Goal: Task Accomplishment & Management: Use online tool/utility

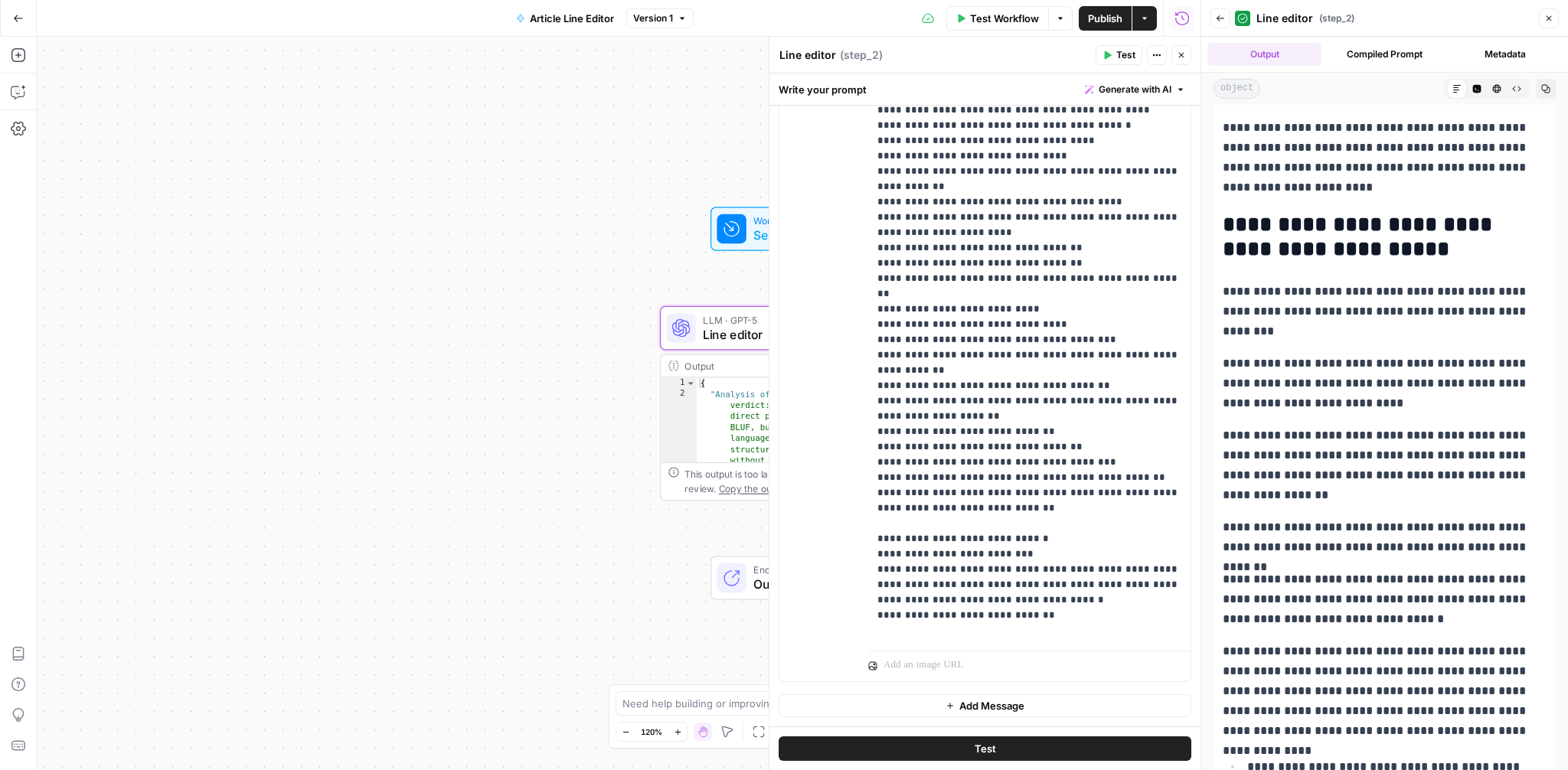
scroll to position [6188, 0]
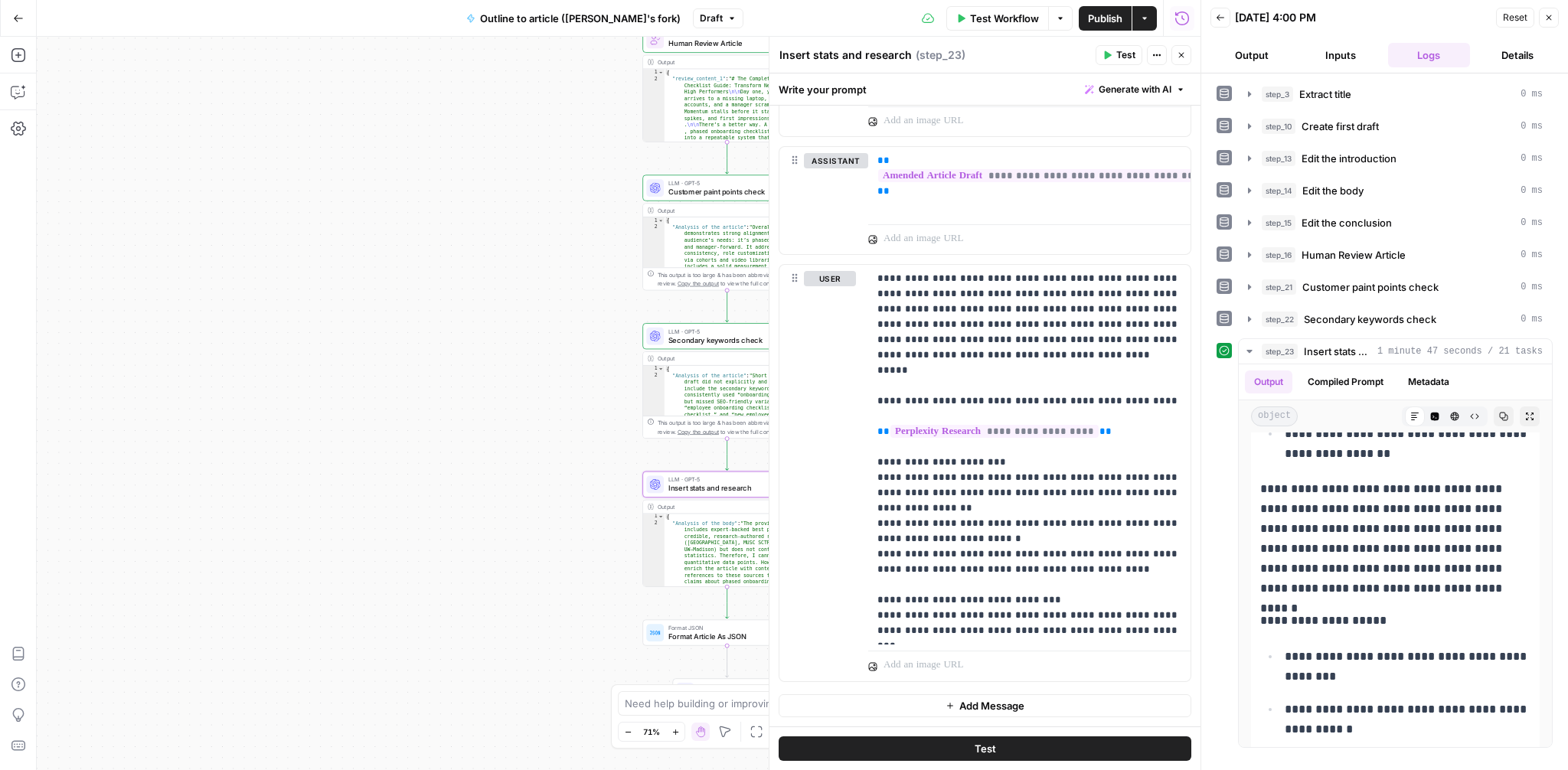
scroll to position [1, 0]
click at [1544, 681] on icon "close" at bounding box center [1545, 683] width 10 height 12
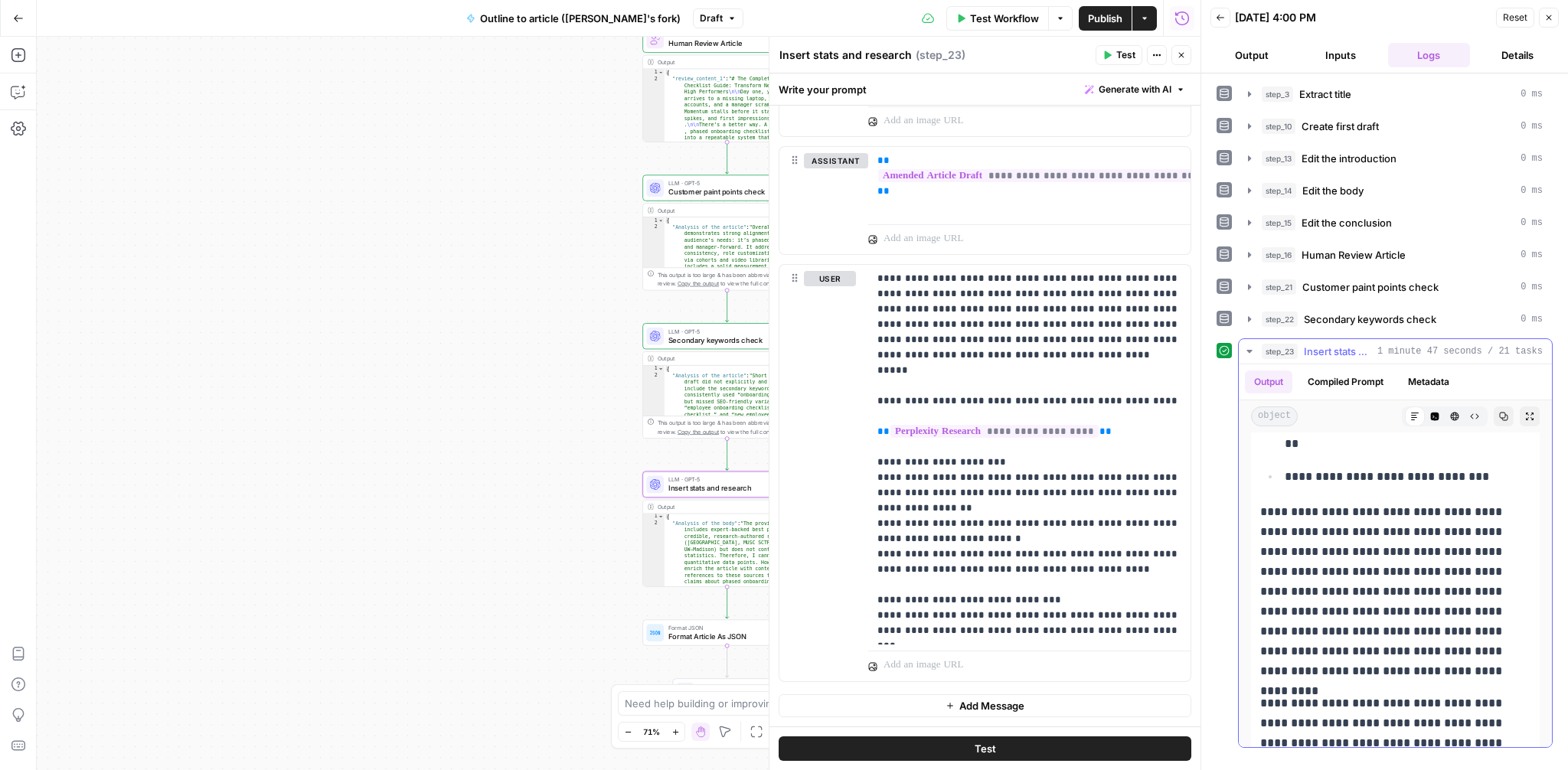
scroll to position [1799, 0]
click at [1110, 19] on span "Publish" at bounding box center [1104, 18] width 34 height 15
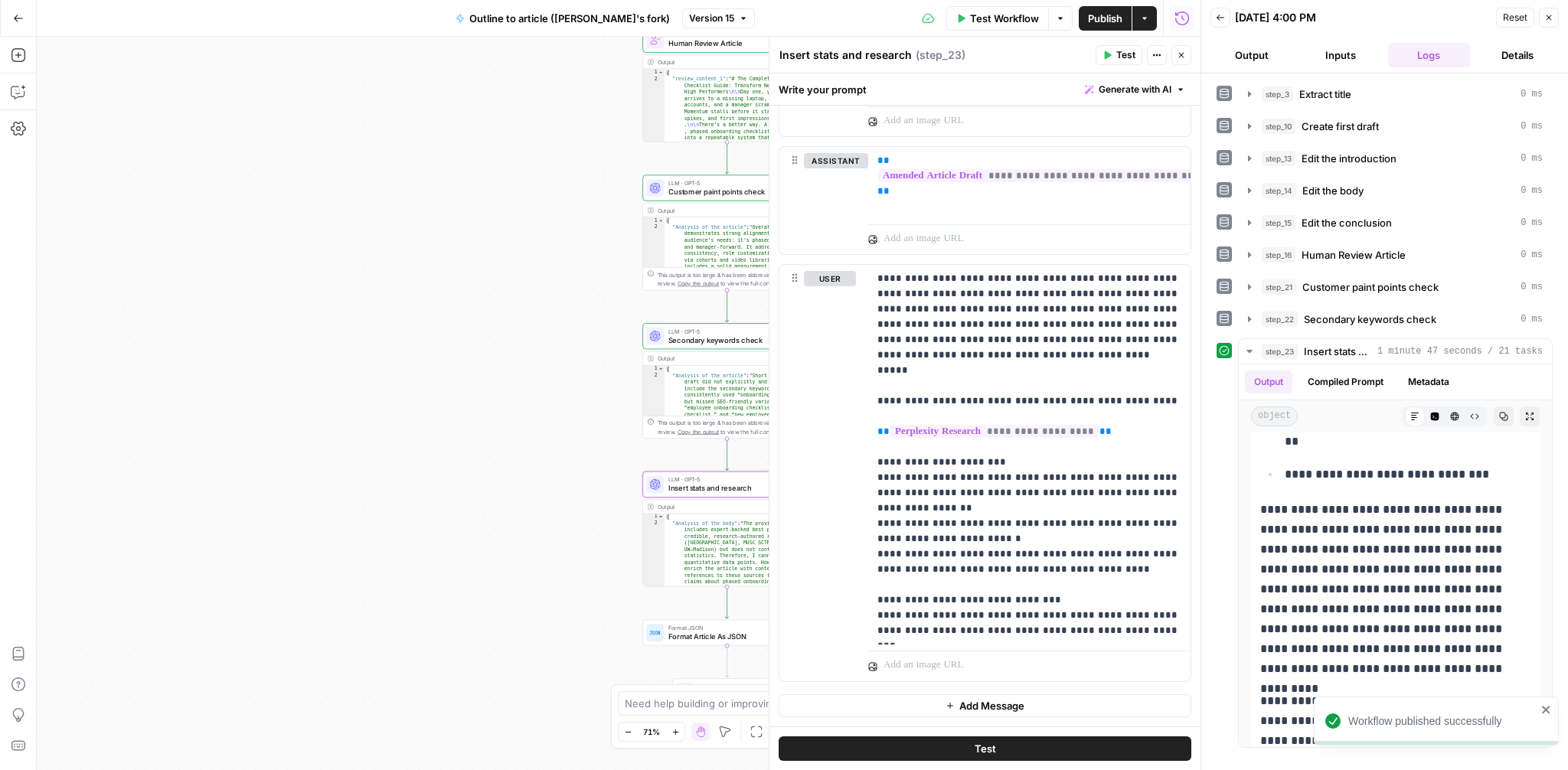
click at [1551, 20] on icon "button" at bounding box center [1549, 18] width 6 height 6
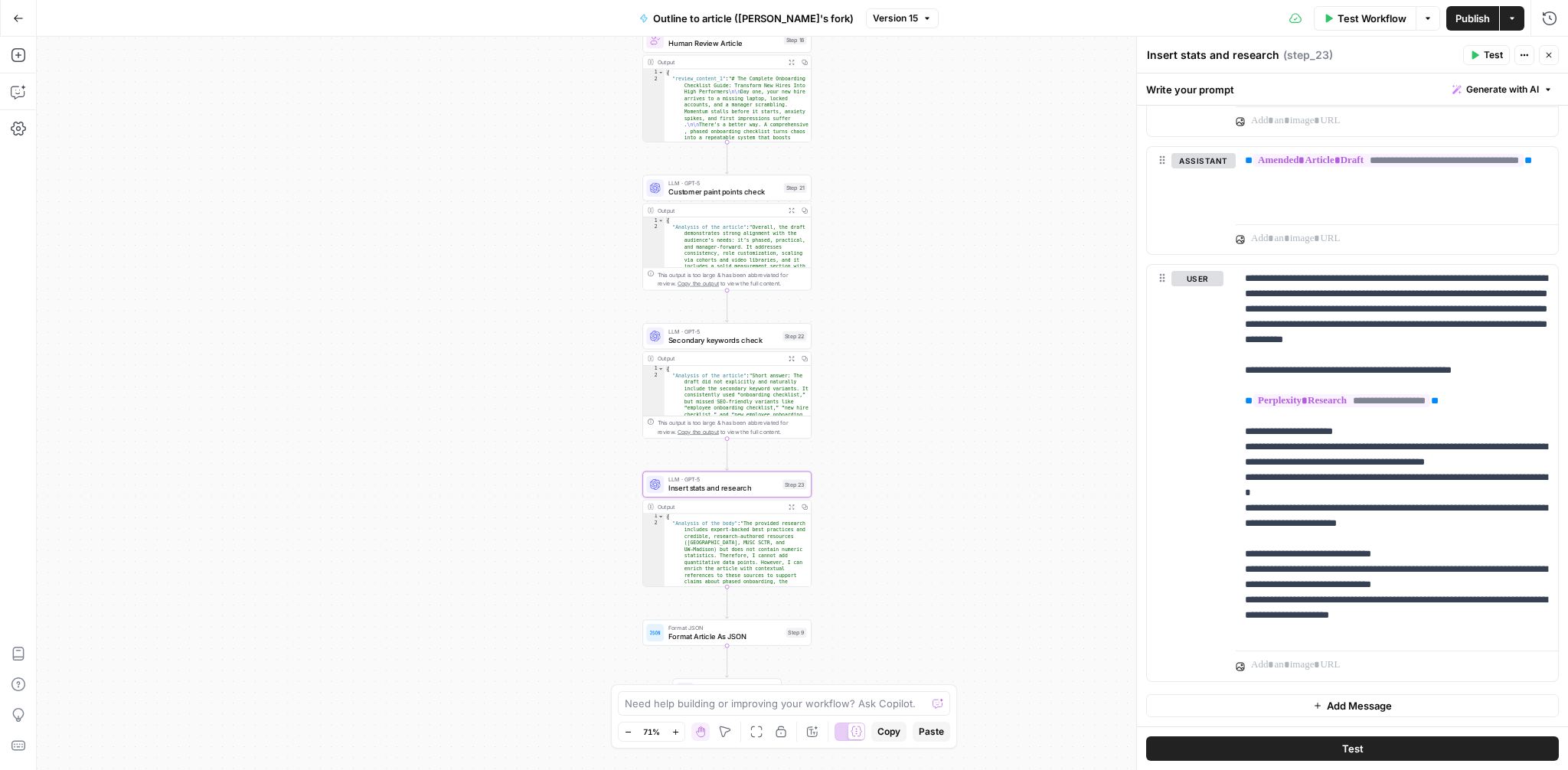
click at [1104, 155] on div "**********" at bounding box center [802, 403] width 1531 height 733
click at [1391, 22] on span "Test Workflow" at bounding box center [1372, 18] width 69 height 15
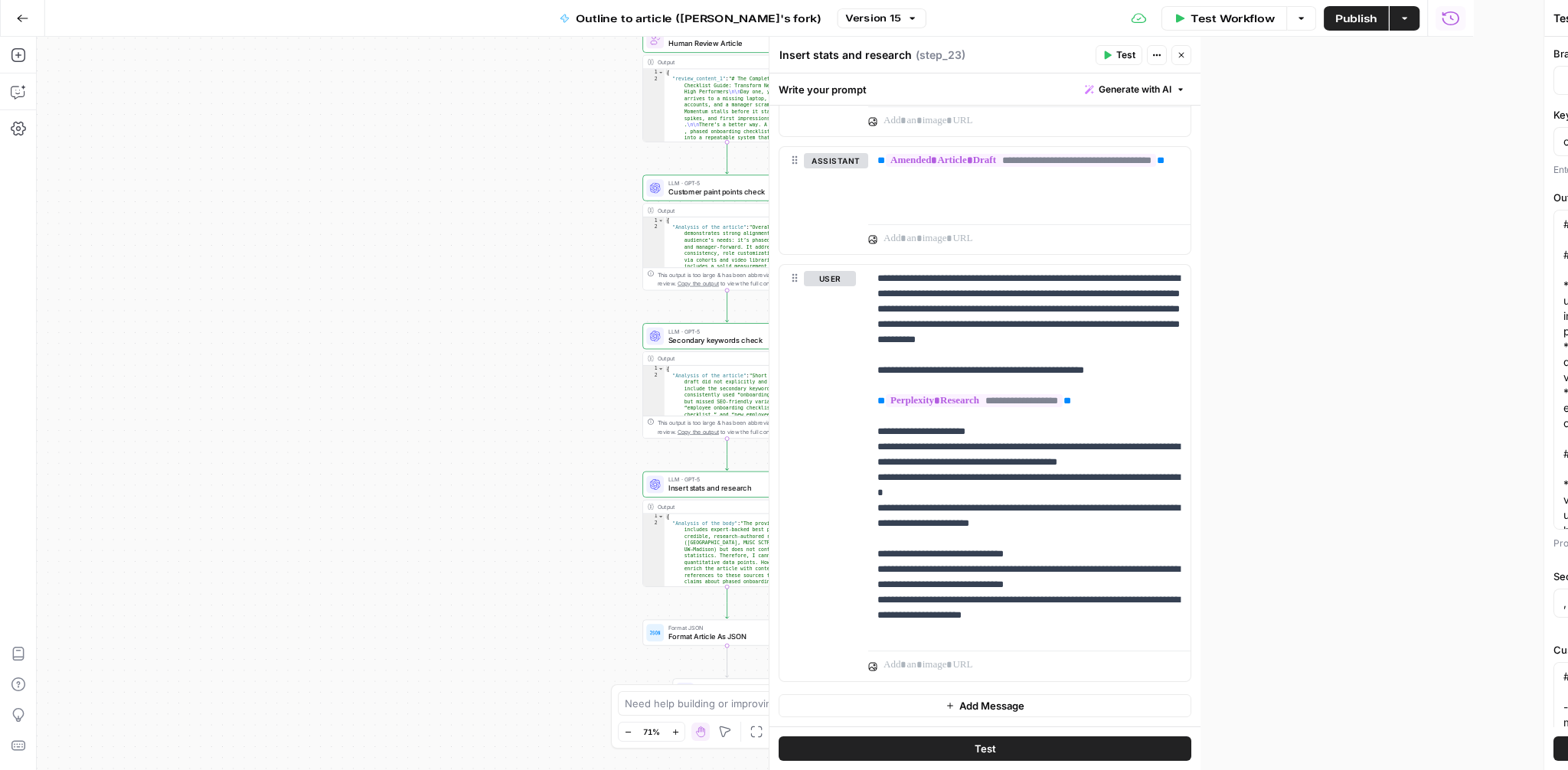
type input "Synthesia"
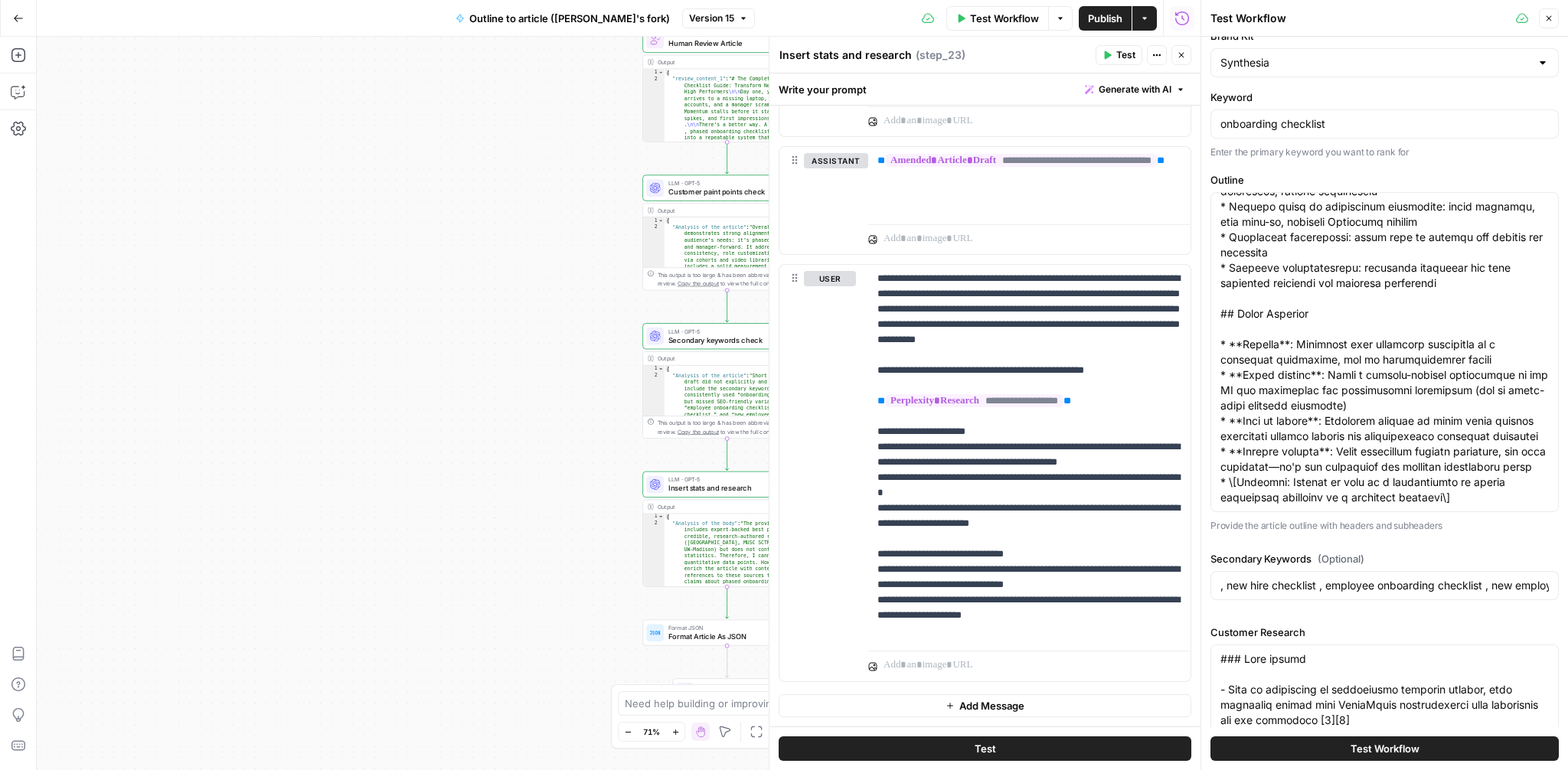
scroll to position [24, 0]
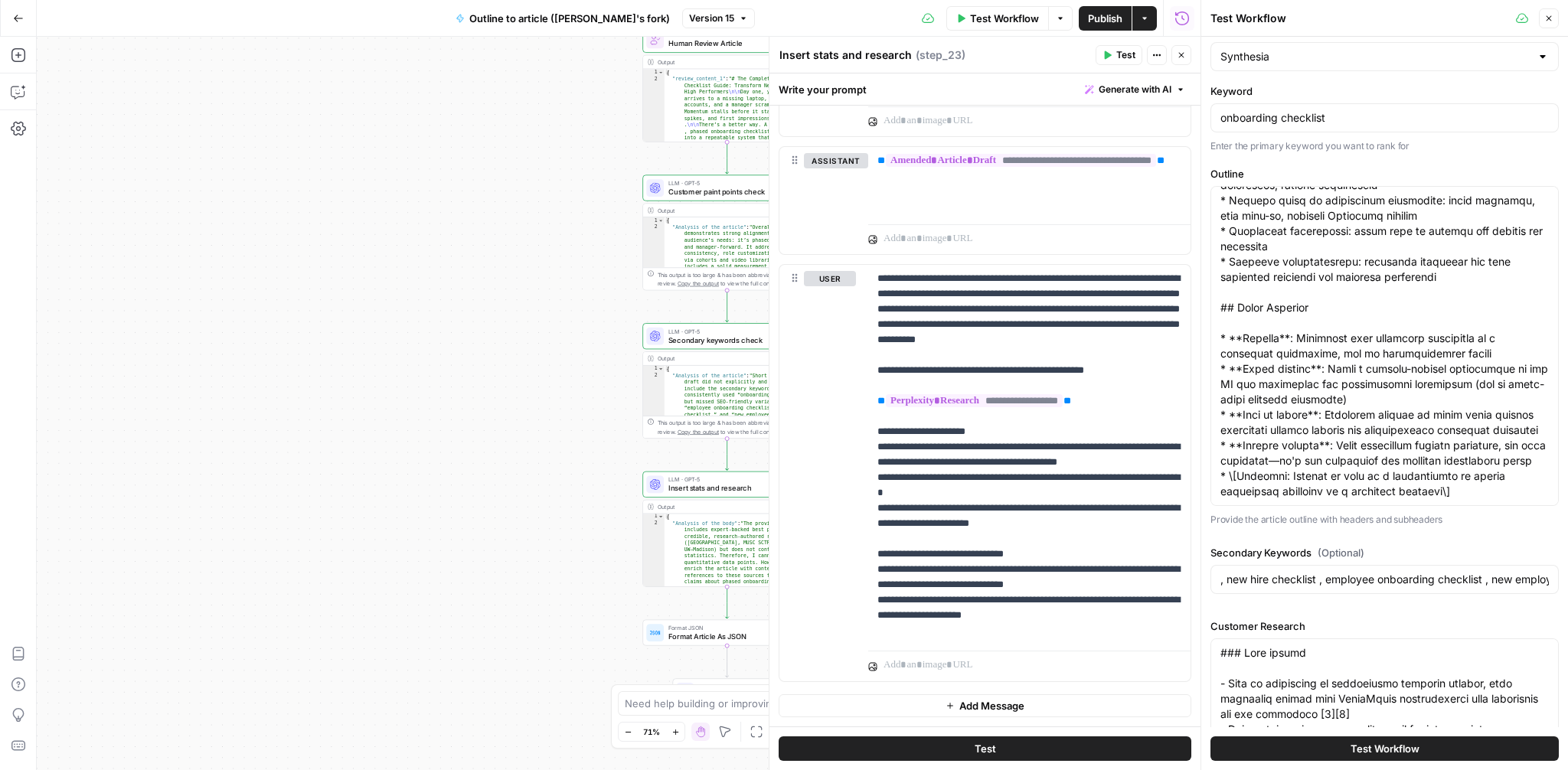
click at [1377, 746] on span "Test Workflow" at bounding box center [1384, 748] width 69 height 15
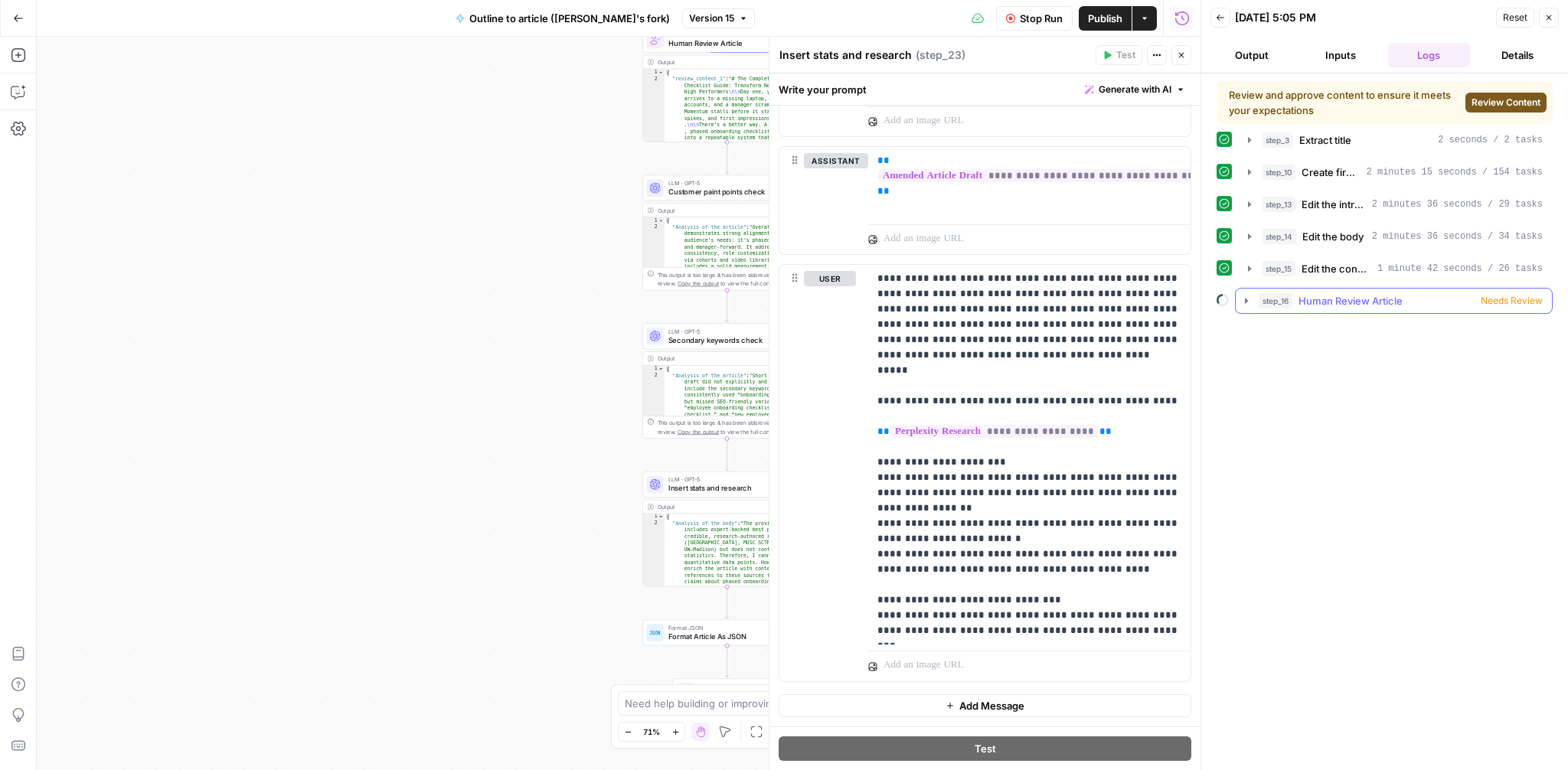
click at [1243, 302] on icon "button" at bounding box center [1246, 300] width 12 height 12
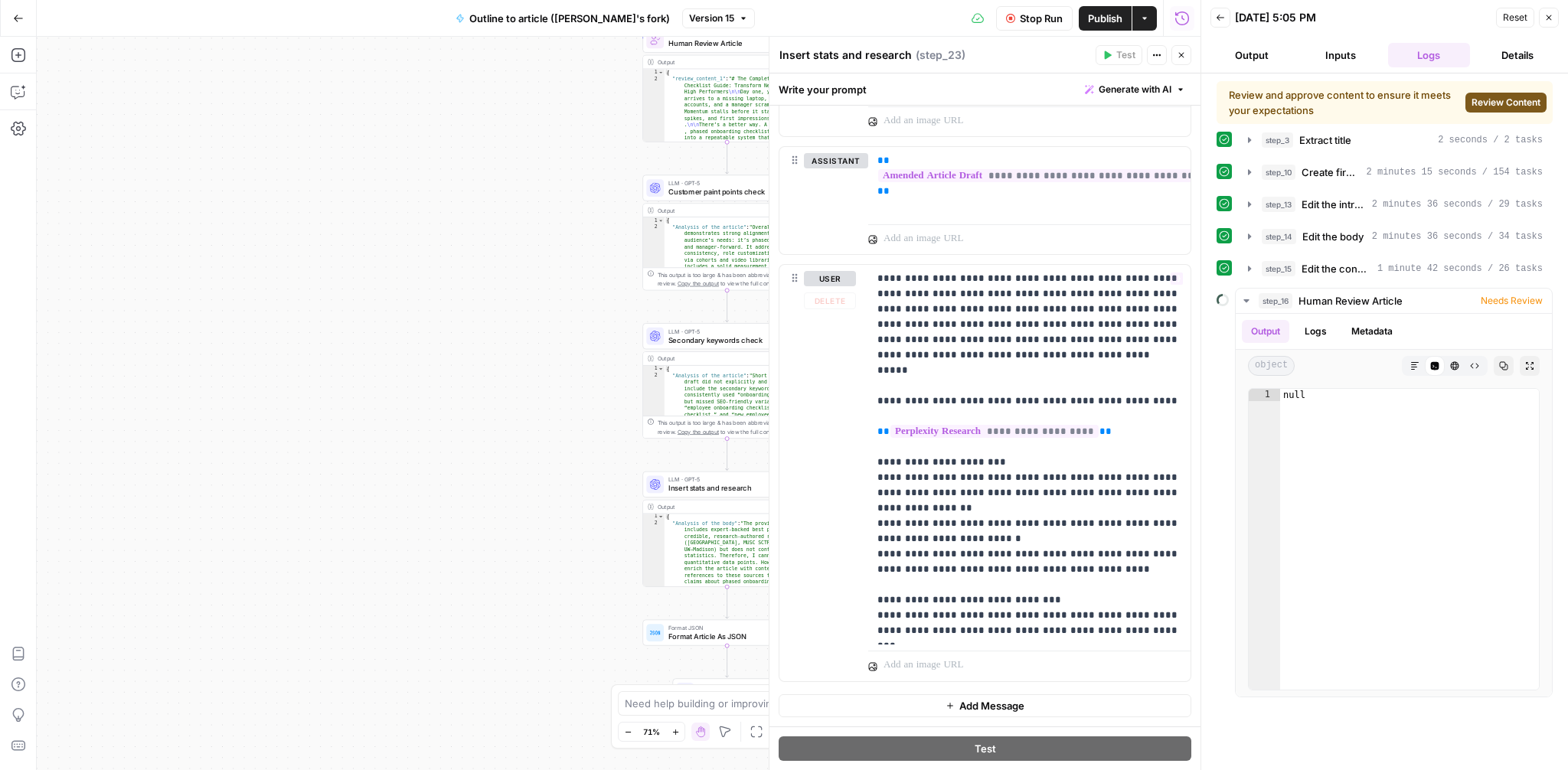
click at [581, 404] on div "**********" at bounding box center [618, 403] width 1164 height 733
click at [1304, 326] on button "Logs" at bounding box center [1315, 331] width 41 height 23
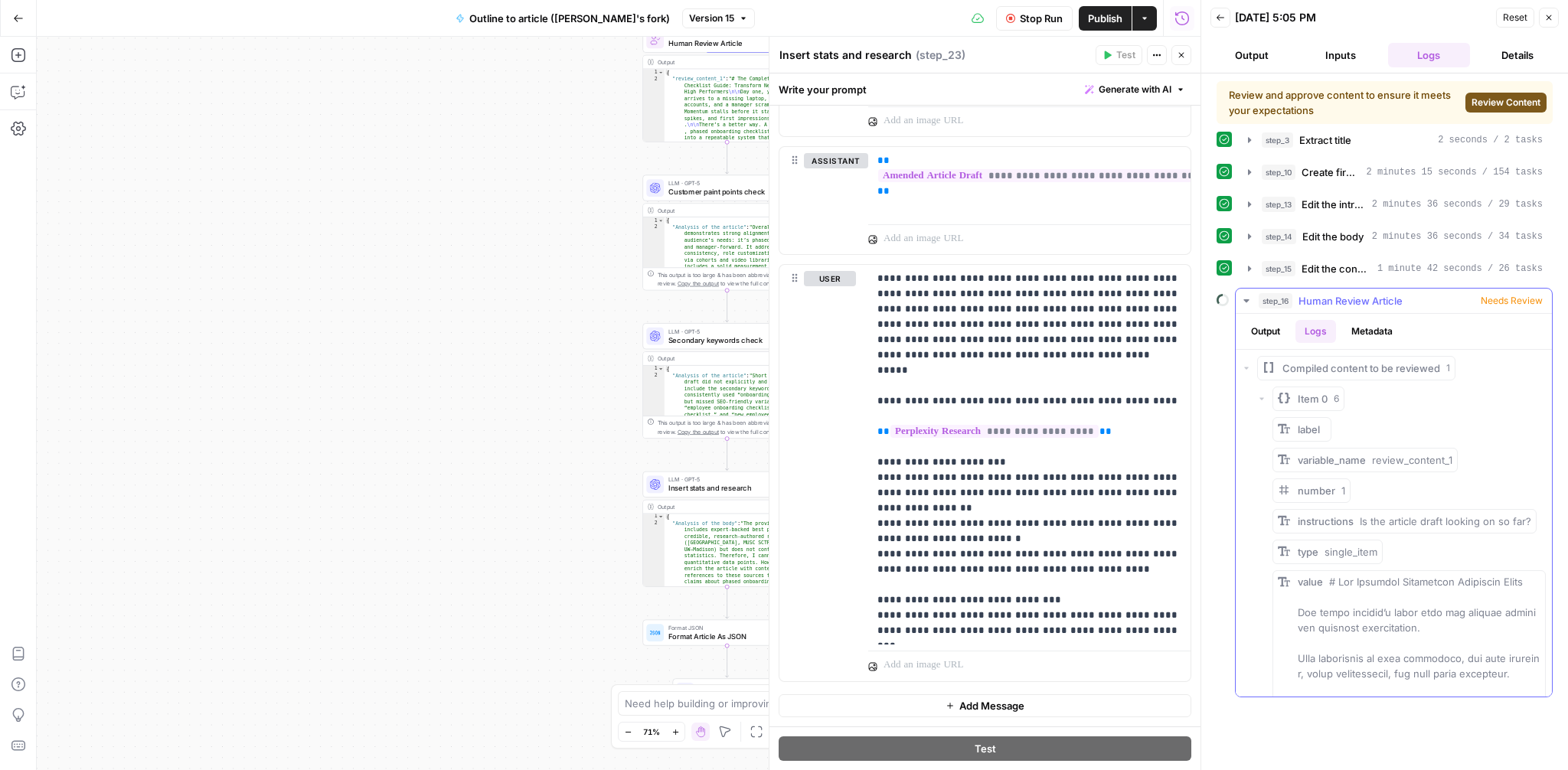
click at [1365, 318] on div "Output Logs Metadata" at bounding box center [1393, 330] width 316 height 35
click at [1362, 326] on button "Metadata" at bounding box center [1372, 331] width 59 height 23
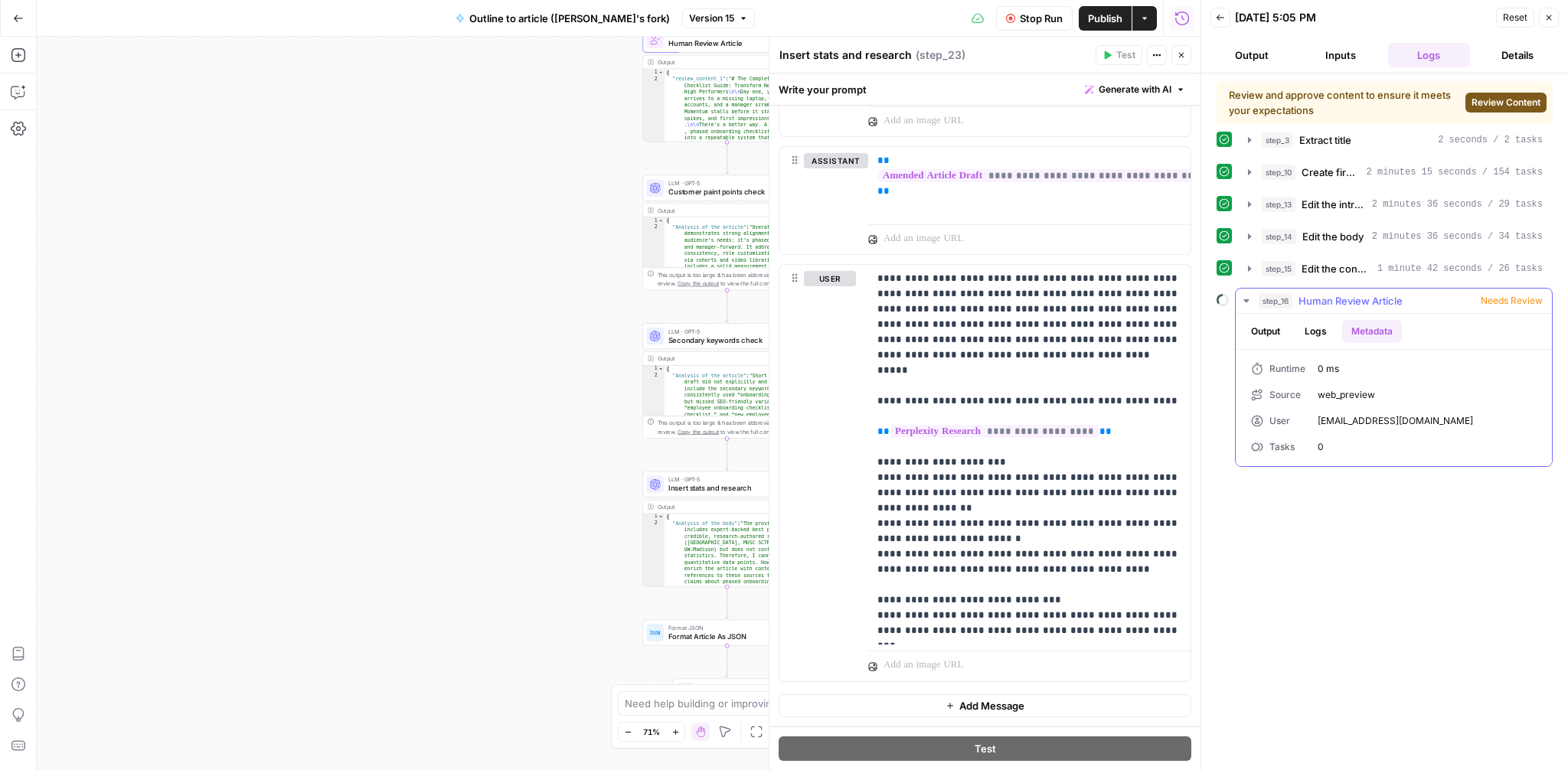
click at [1241, 326] on button "Output" at bounding box center [1265, 331] width 47 height 23
click at [1245, 302] on icon "button" at bounding box center [1246, 300] width 6 height 3
click at [1251, 273] on icon "button" at bounding box center [1249, 268] width 12 height 12
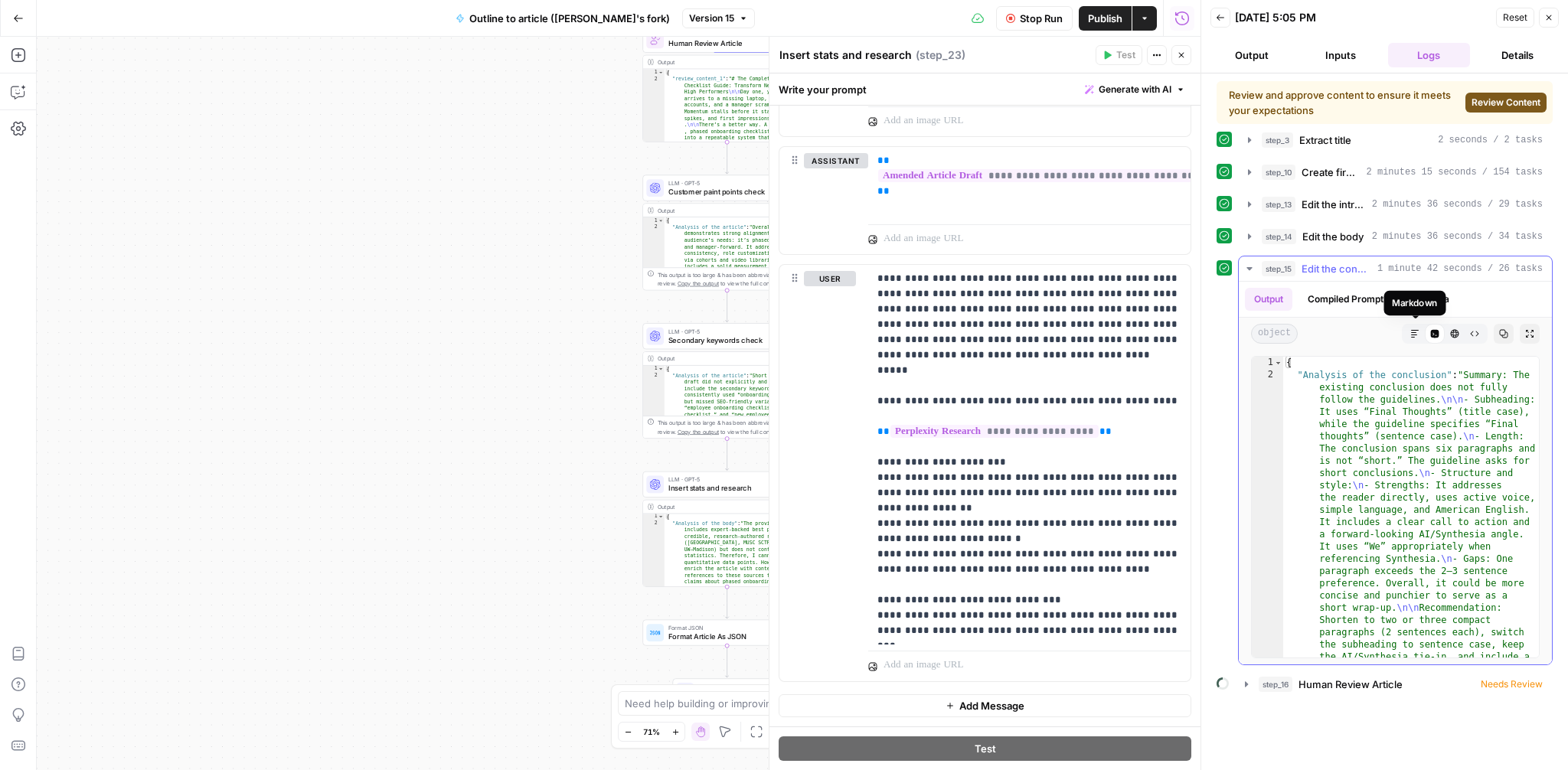
click at [1418, 326] on button "Markdown" at bounding box center [1414, 333] width 20 height 20
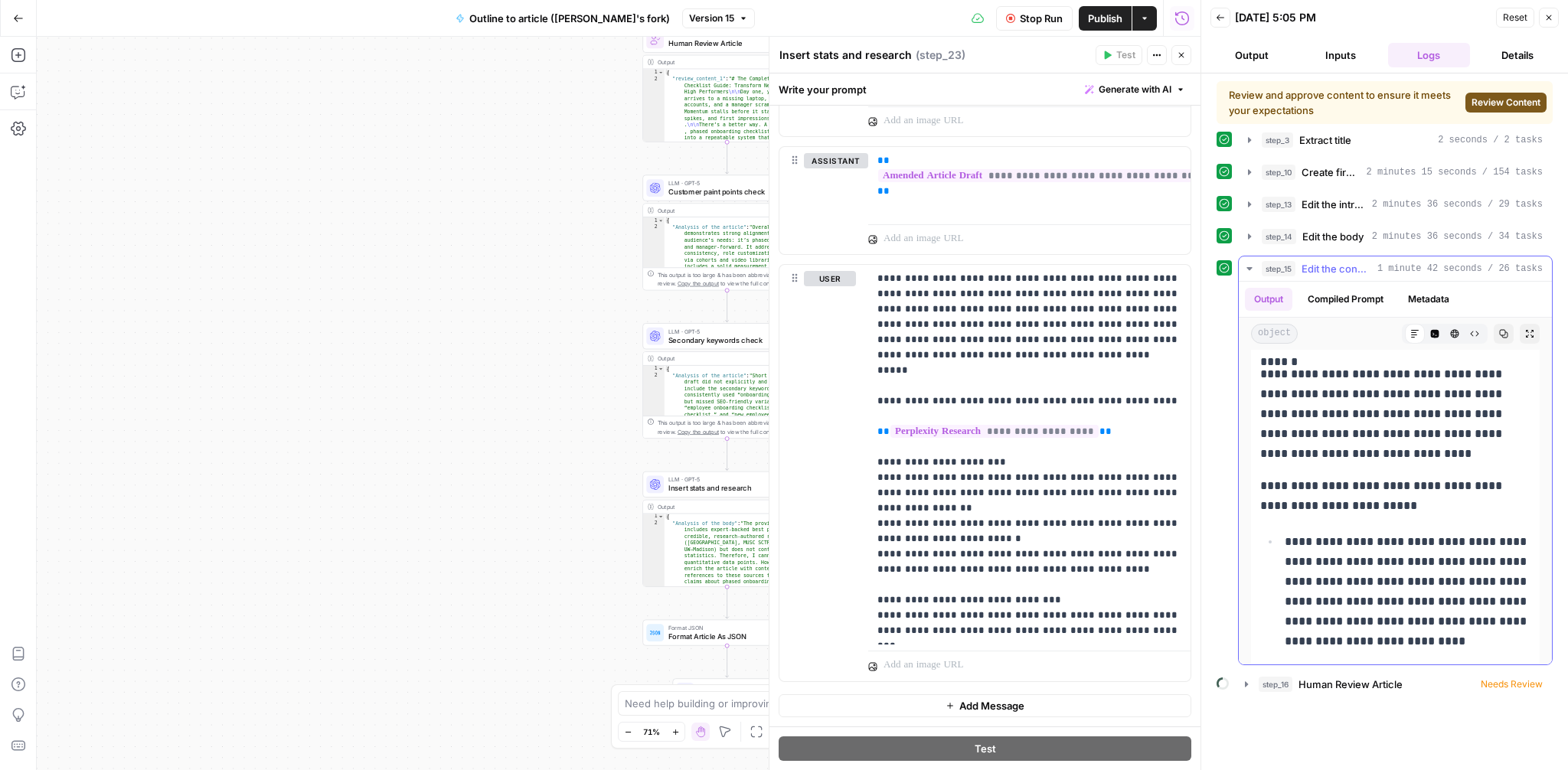
scroll to position [2930, 0]
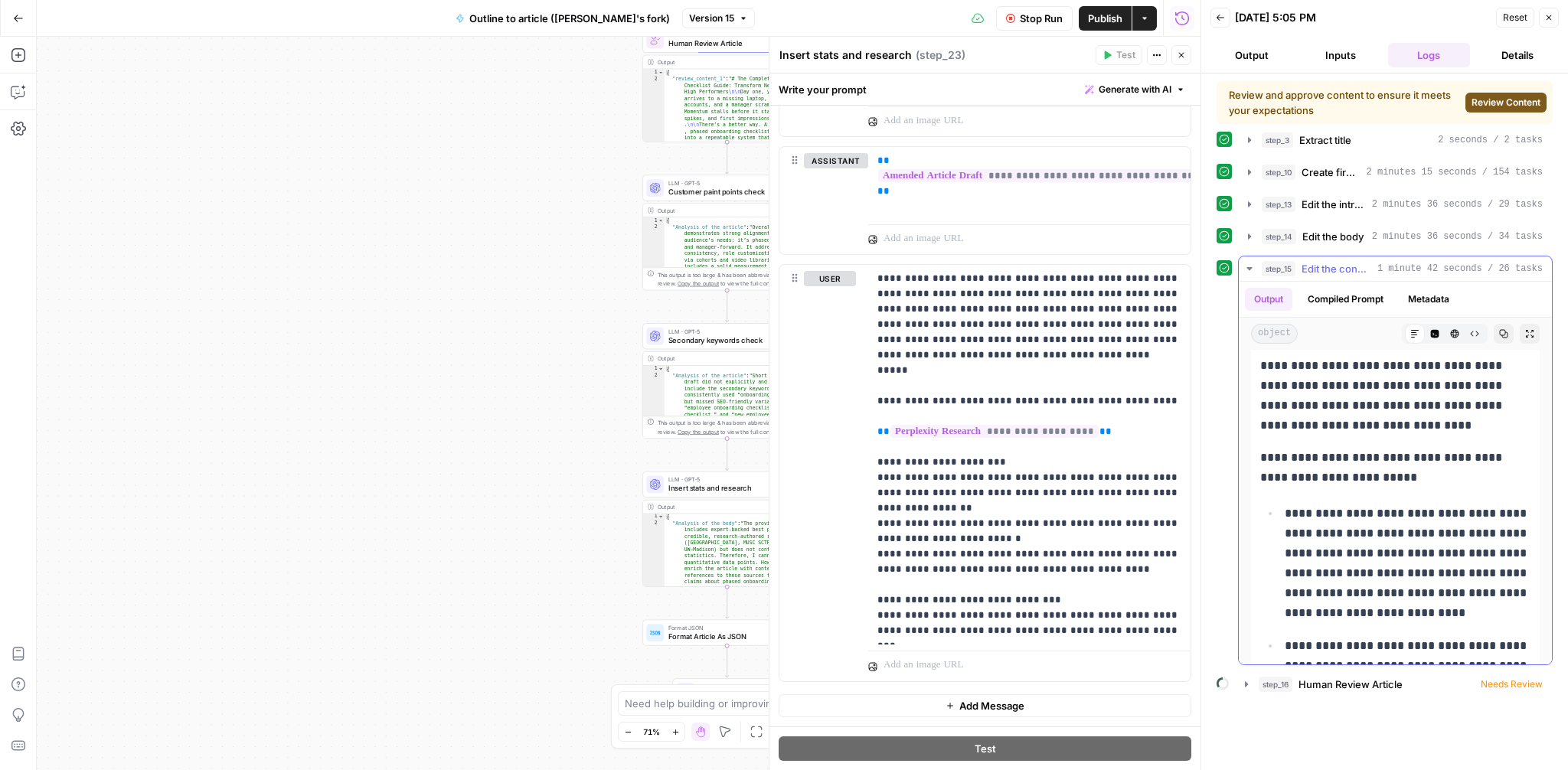
click at [1248, 268] on icon "button" at bounding box center [1249, 268] width 6 height 3
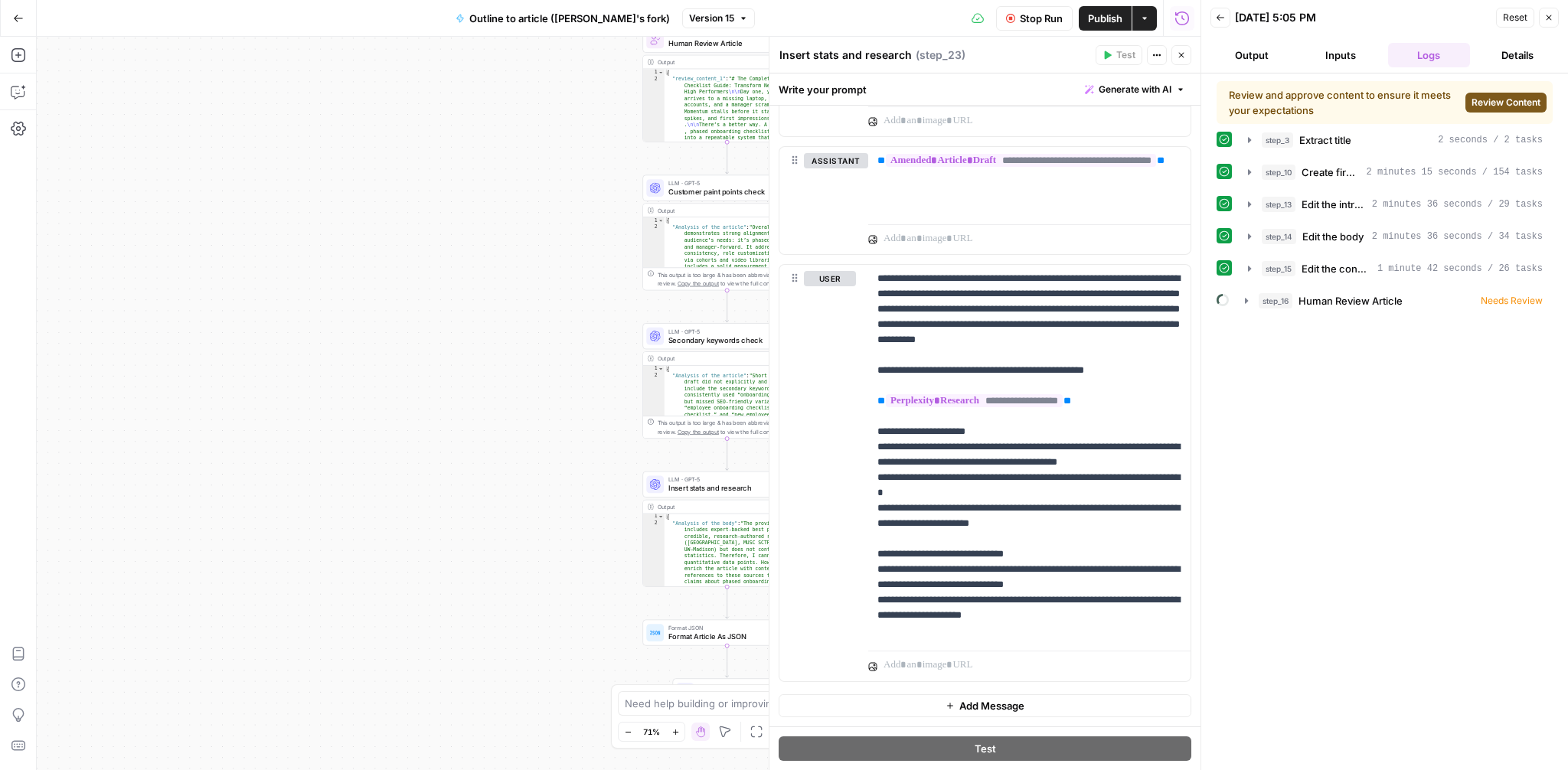
click at [1488, 103] on span "Review Content" at bounding box center [1506, 102] width 69 height 14
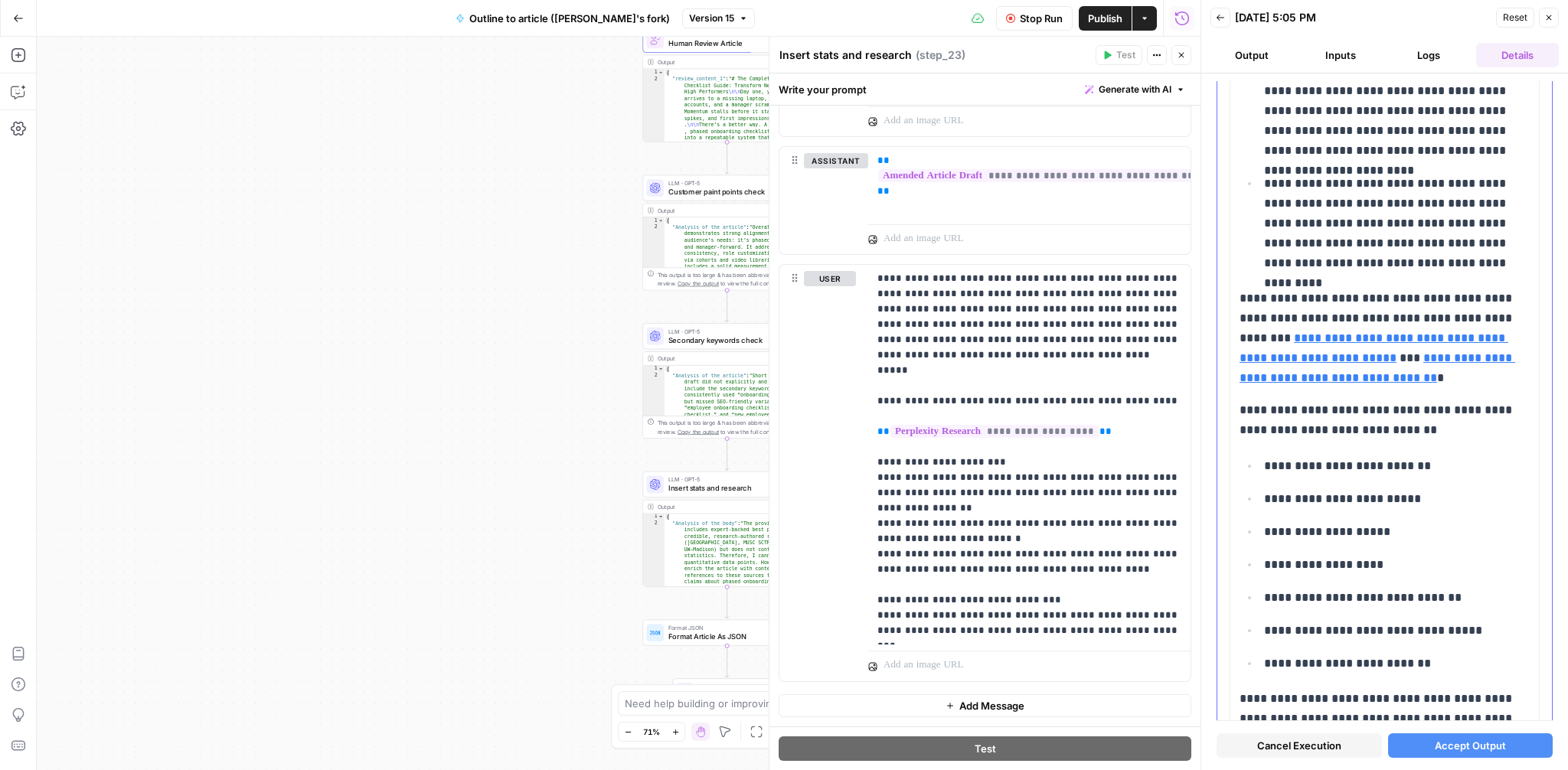
scroll to position [0, 0]
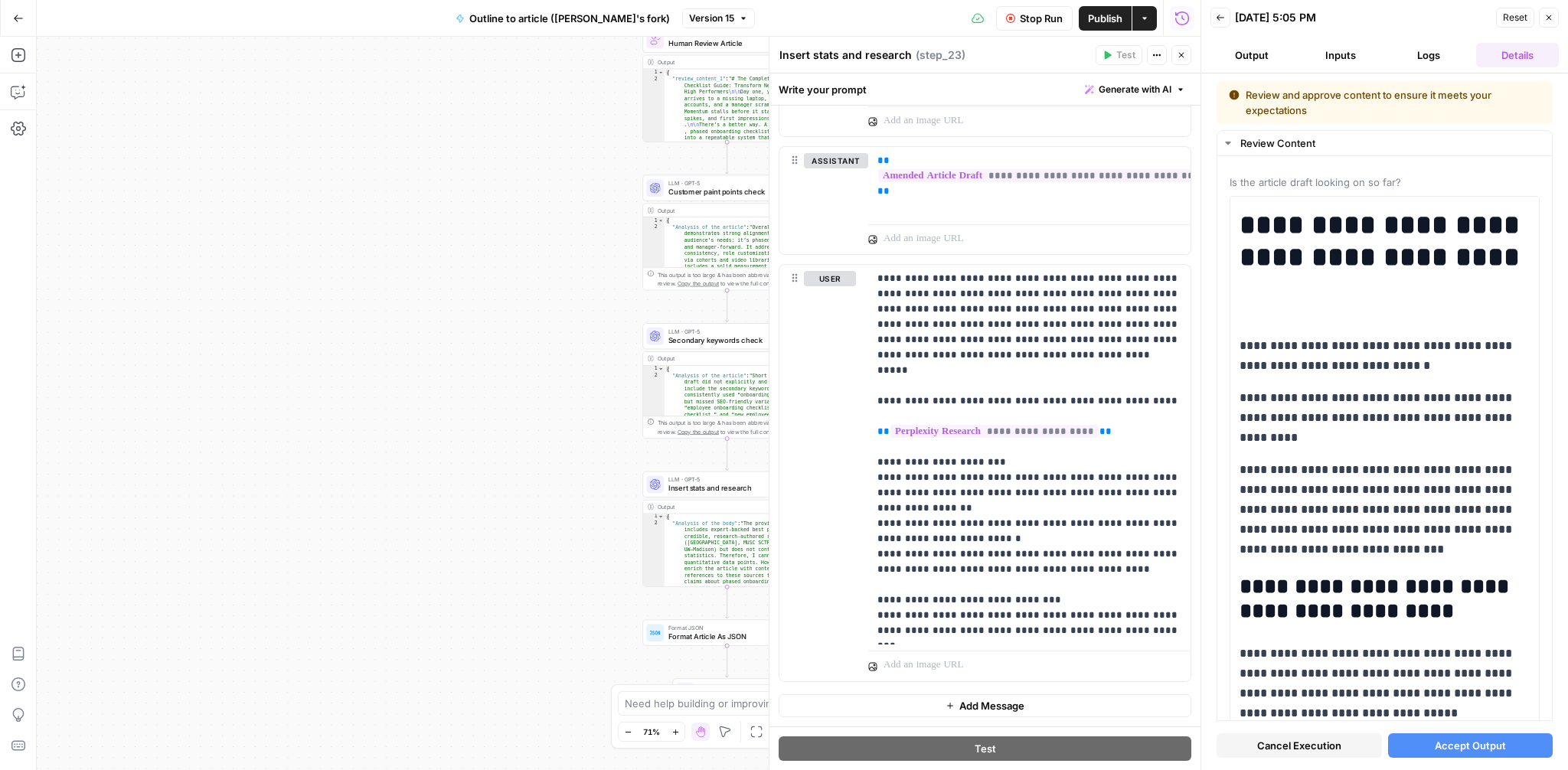
click at [1447, 746] on span "Accept Output" at bounding box center [1470, 745] width 71 height 15
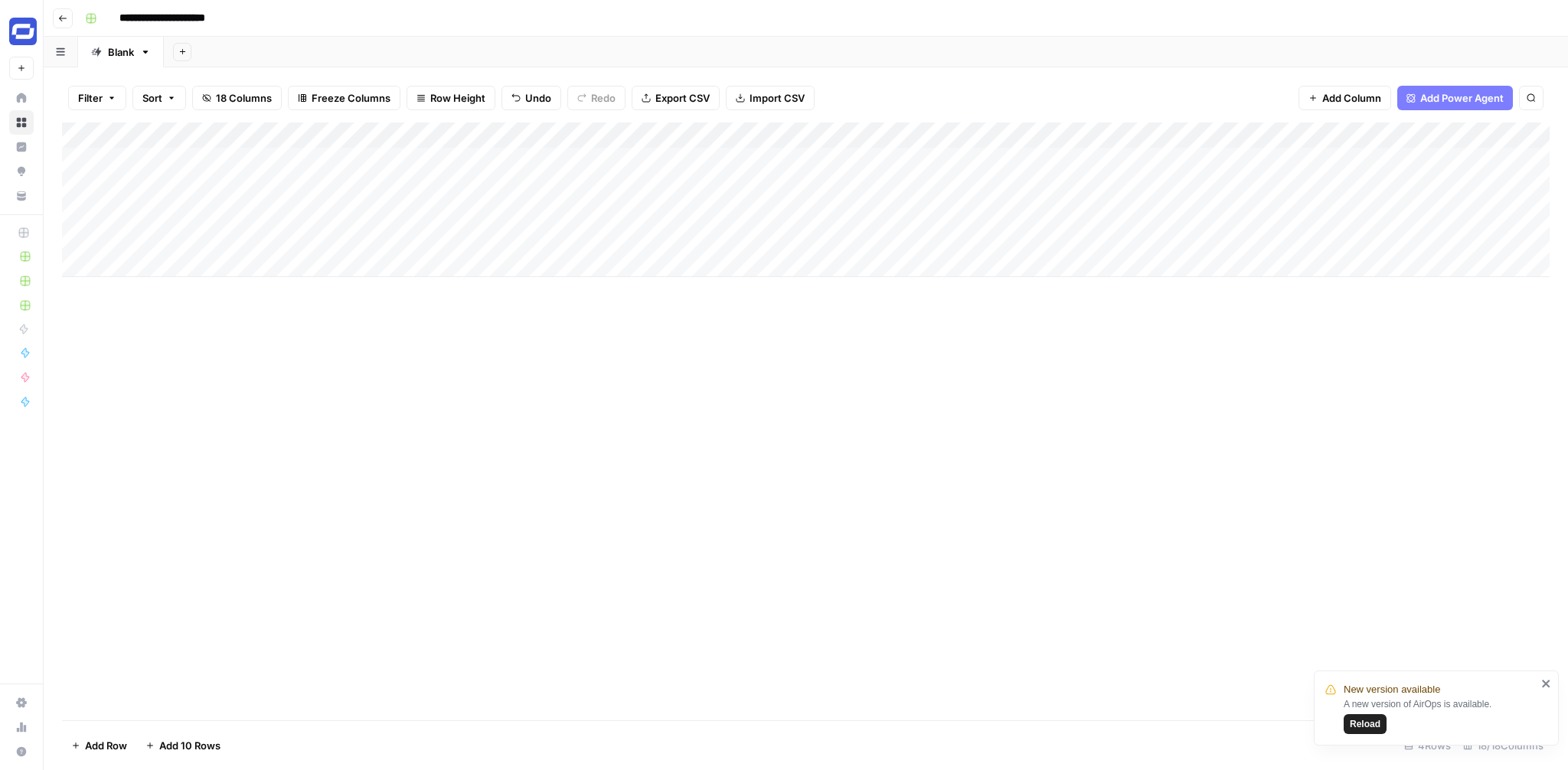
click at [228, 221] on div "Add Column" at bounding box center [806, 200] width 1488 height 155
click at [415, 186] on div "Add Column" at bounding box center [806, 200] width 1488 height 155
click at [411, 221] on div "Add Column" at bounding box center [806, 200] width 1488 height 155
click at [1332, 184] on div "Add Column" at bounding box center [806, 200] width 1488 height 155
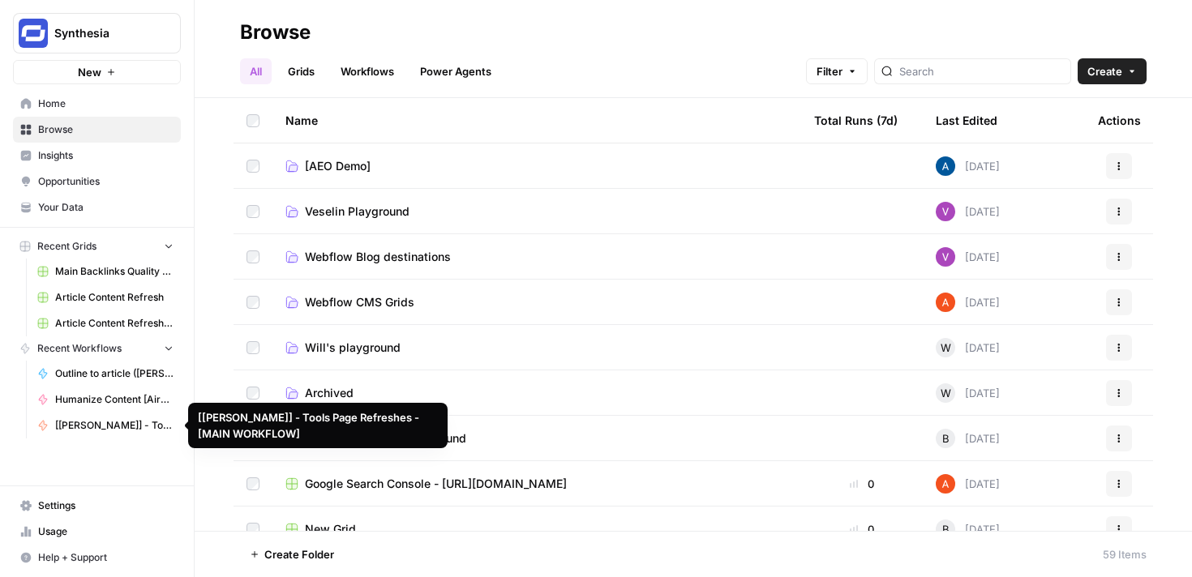
click at [66, 530] on span "Usage" at bounding box center [105, 532] width 135 height 15
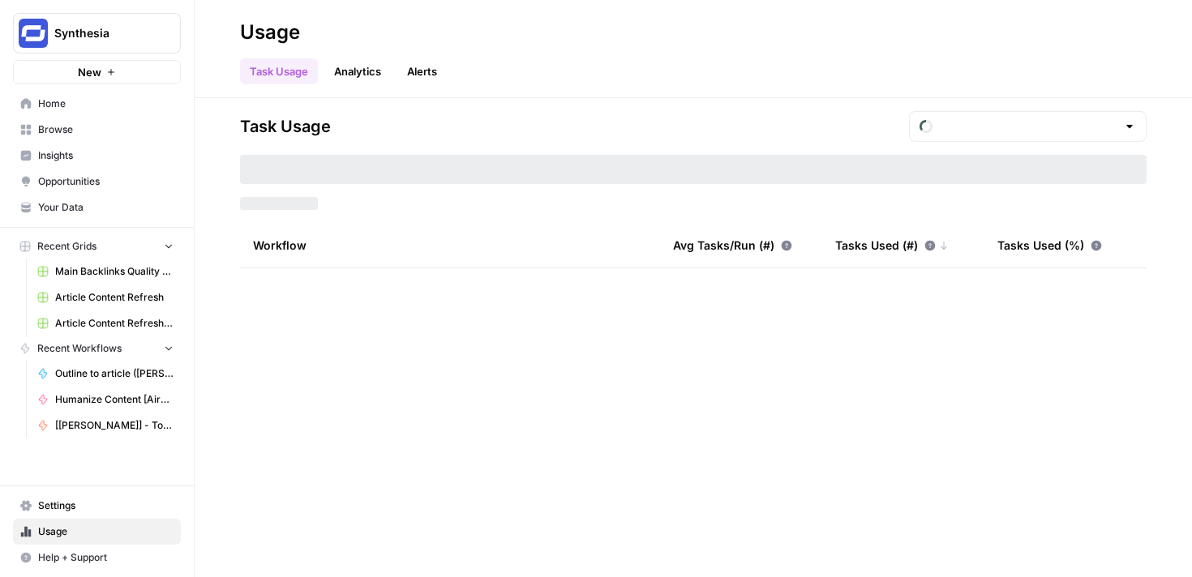
type input "September Tasks"
